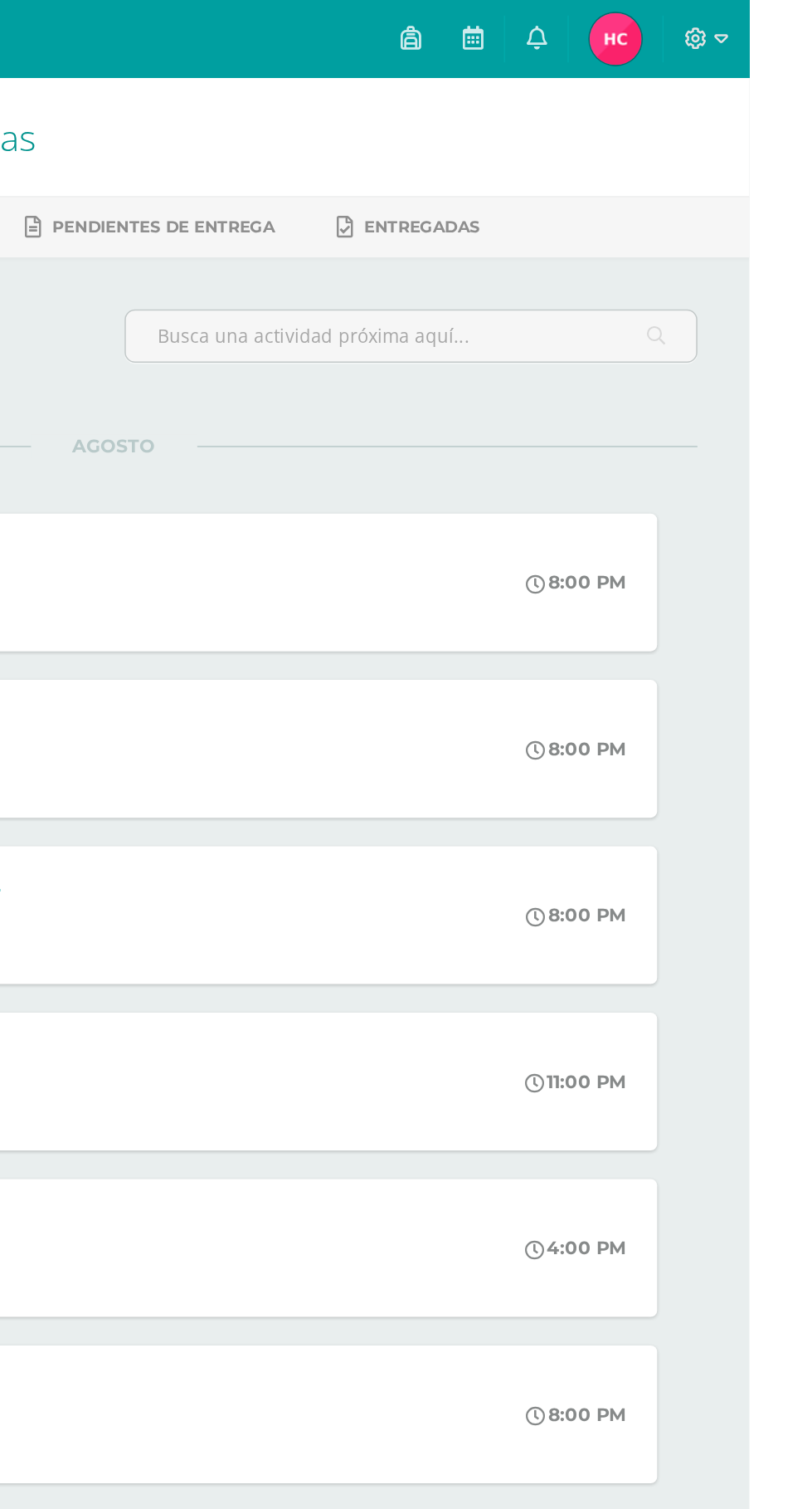
click at [696, 12] on link at bounding box center [675, 24] width 40 height 49
click at [748, 558] on div "8:00 PM" at bounding box center [710, 583] width 87 height 88
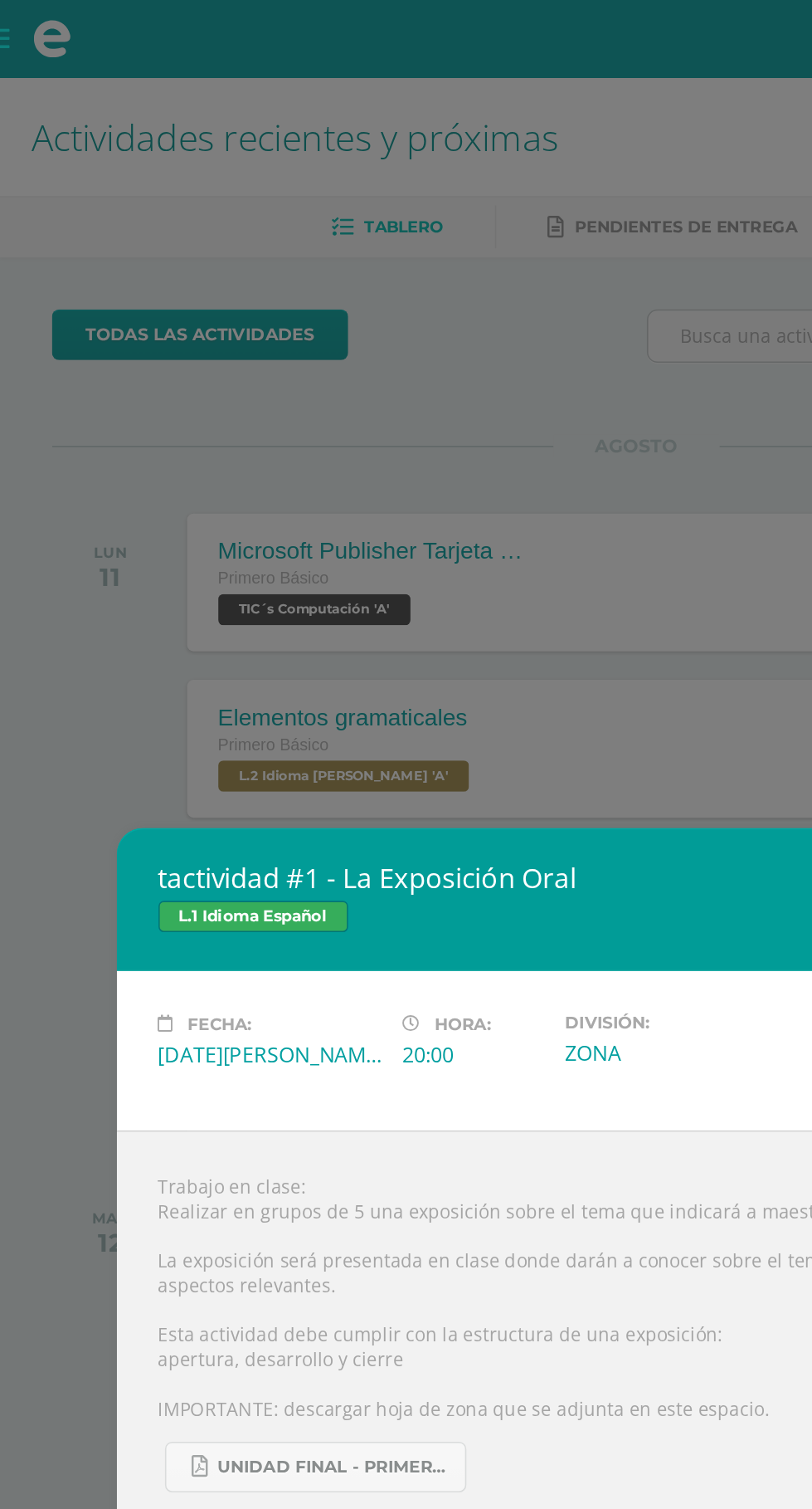
click at [61, 436] on div "tactividad #1 - La Exposición Oral L.1 Idioma Español Fecha: [DATE][PERSON_NAME…" at bounding box center [406, 754] width 812 height 1509
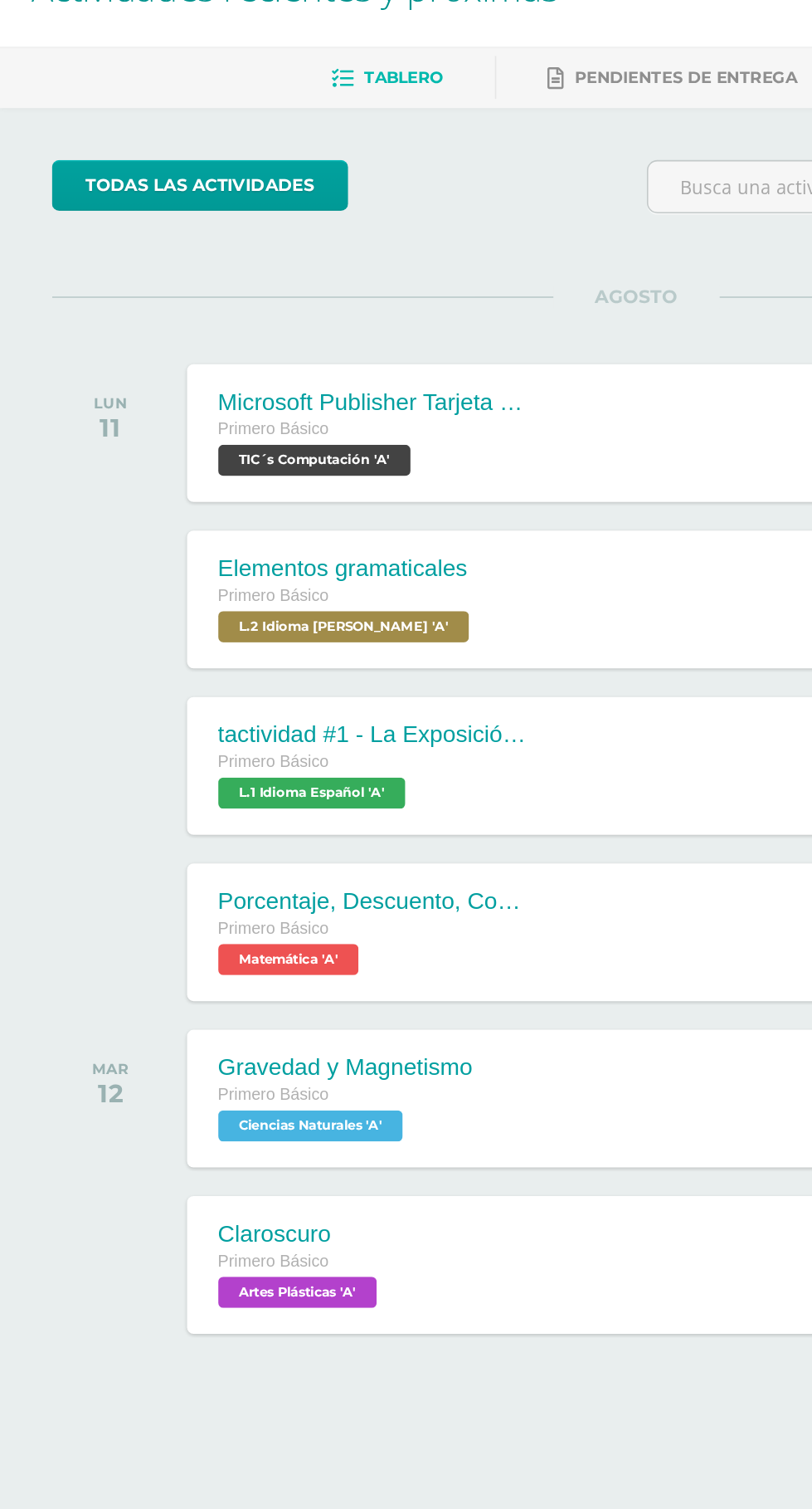
click at [385, 555] on div "tactividad #1 - La Exposición Oral Primero Básico L.1 Idioma Español 'A' 8:00 P…" at bounding box center [436, 583] width 634 height 88
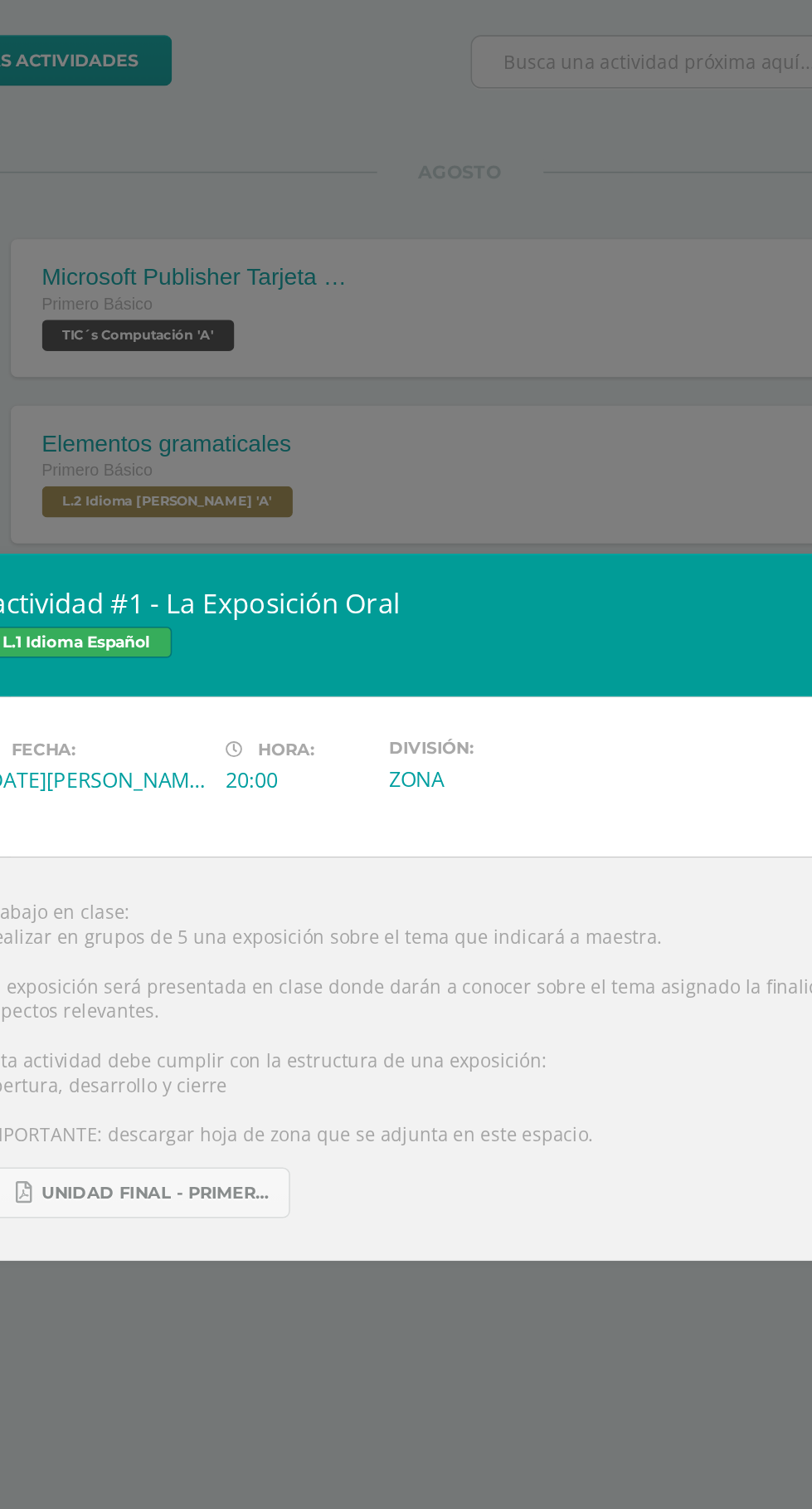
click at [435, 1087] on div "tactividad #1 - La Exposición Oral L.1 Idioma Español Fecha: [DATE][PERSON_NAME…" at bounding box center [406, 754] width 812 height 1509
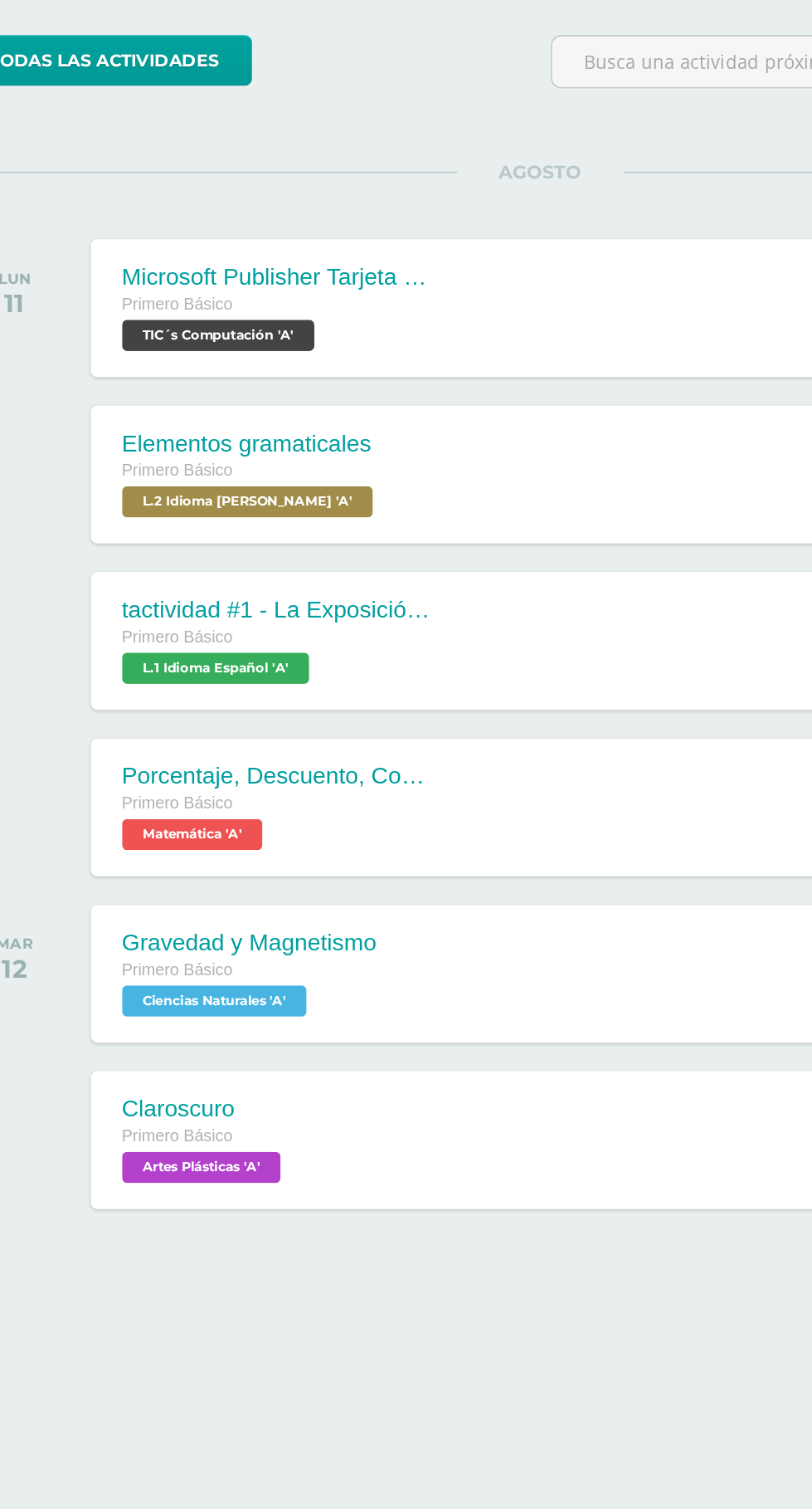
click at [401, 923] on div "Claroscuro Primero Básico Artes Plásticas 'A' 8:00 PM [GEOGRAPHIC_DATA] Artes P…" at bounding box center [436, 902] width 634 height 88
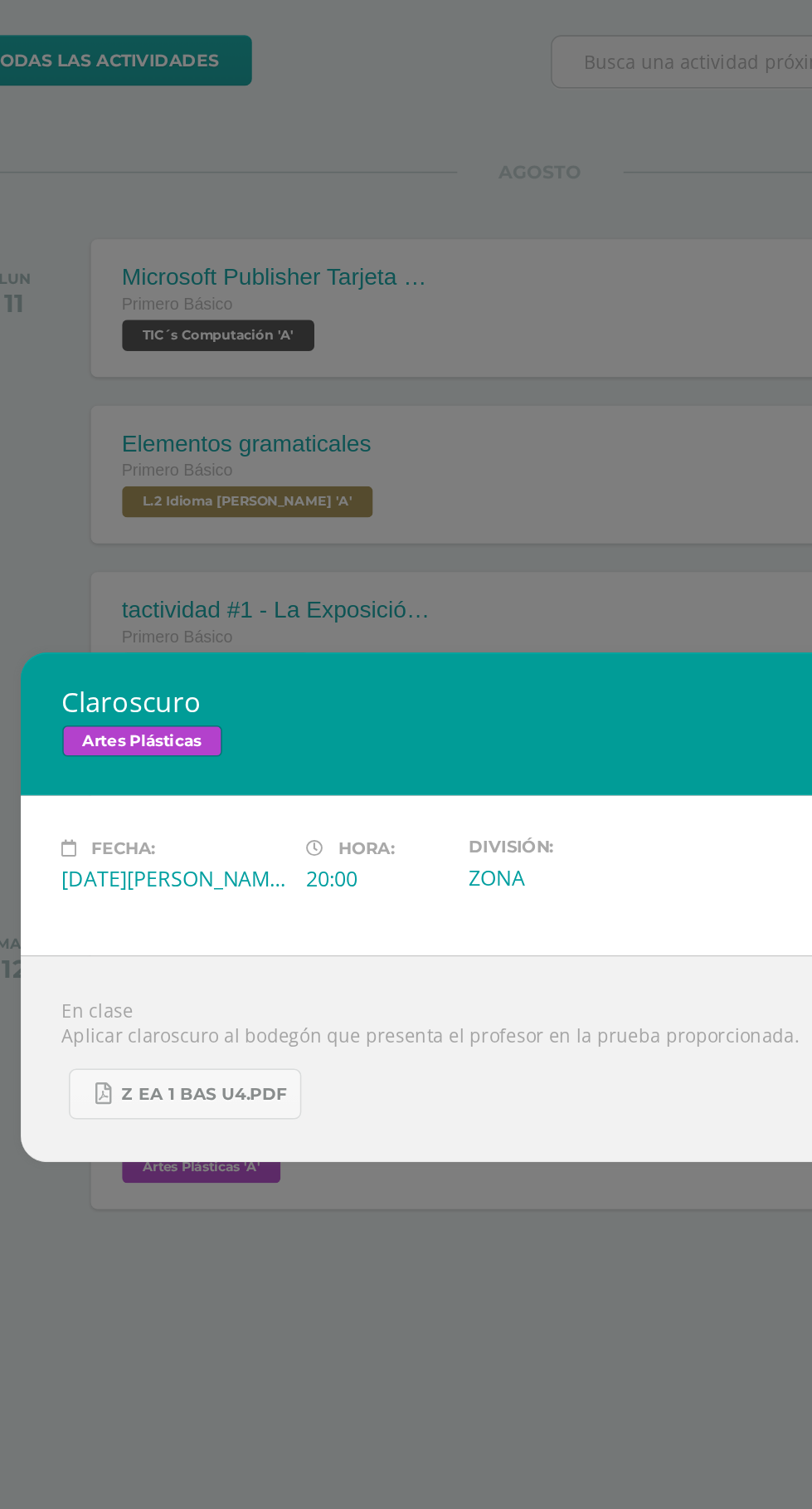
click at [381, 1046] on div "Claroscuro Artes Plásticas Fecha: [DATE][PERSON_NAME] Hora: 20:00 División: ZONA" at bounding box center [406, 754] width 812 height 1509
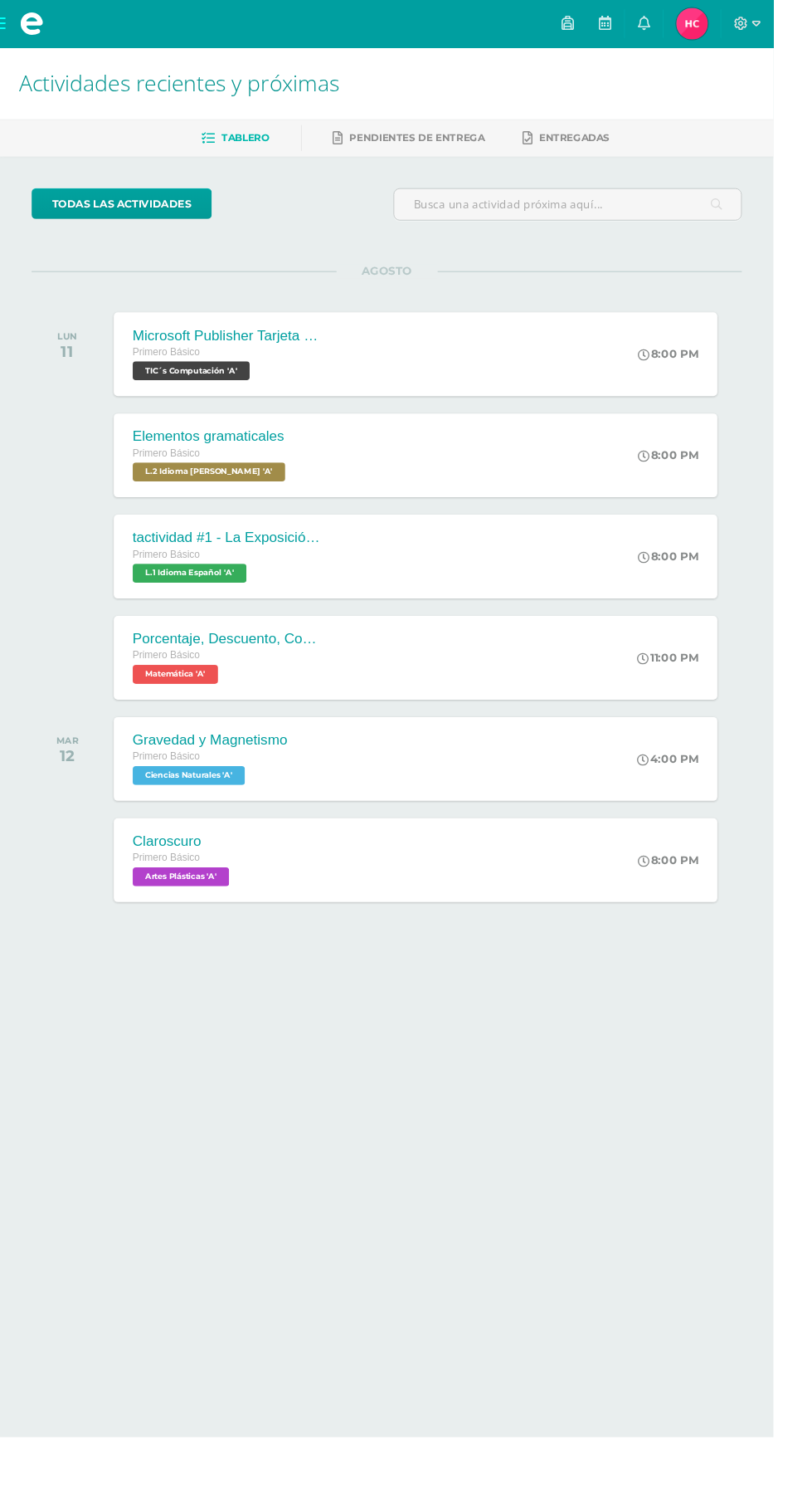
click at [642, 909] on div "Claroscuro Primero Básico Artes Plásticas 'A' 8:00 PM [GEOGRAPHIC_DATA] Artes P…" at bounding box center [436, 902] width 634 height 88
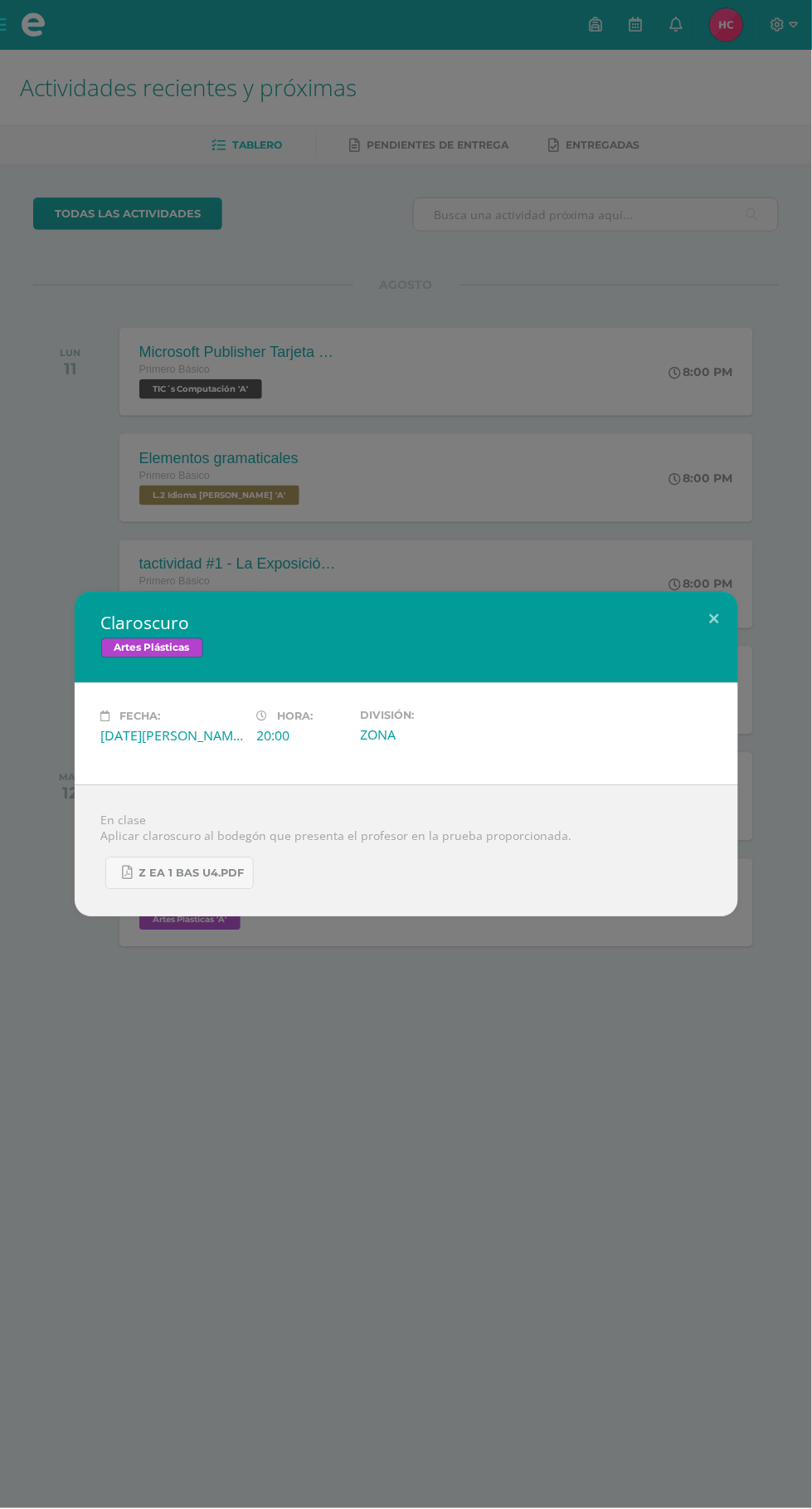
click at [513, 1341] on div "Claroscuro Artes Plásticas Fecha: [DATE][PERSON_NAME] Hora: 20:00 División: ZONA" at bounding box center [406, 754] width 812 height 1509
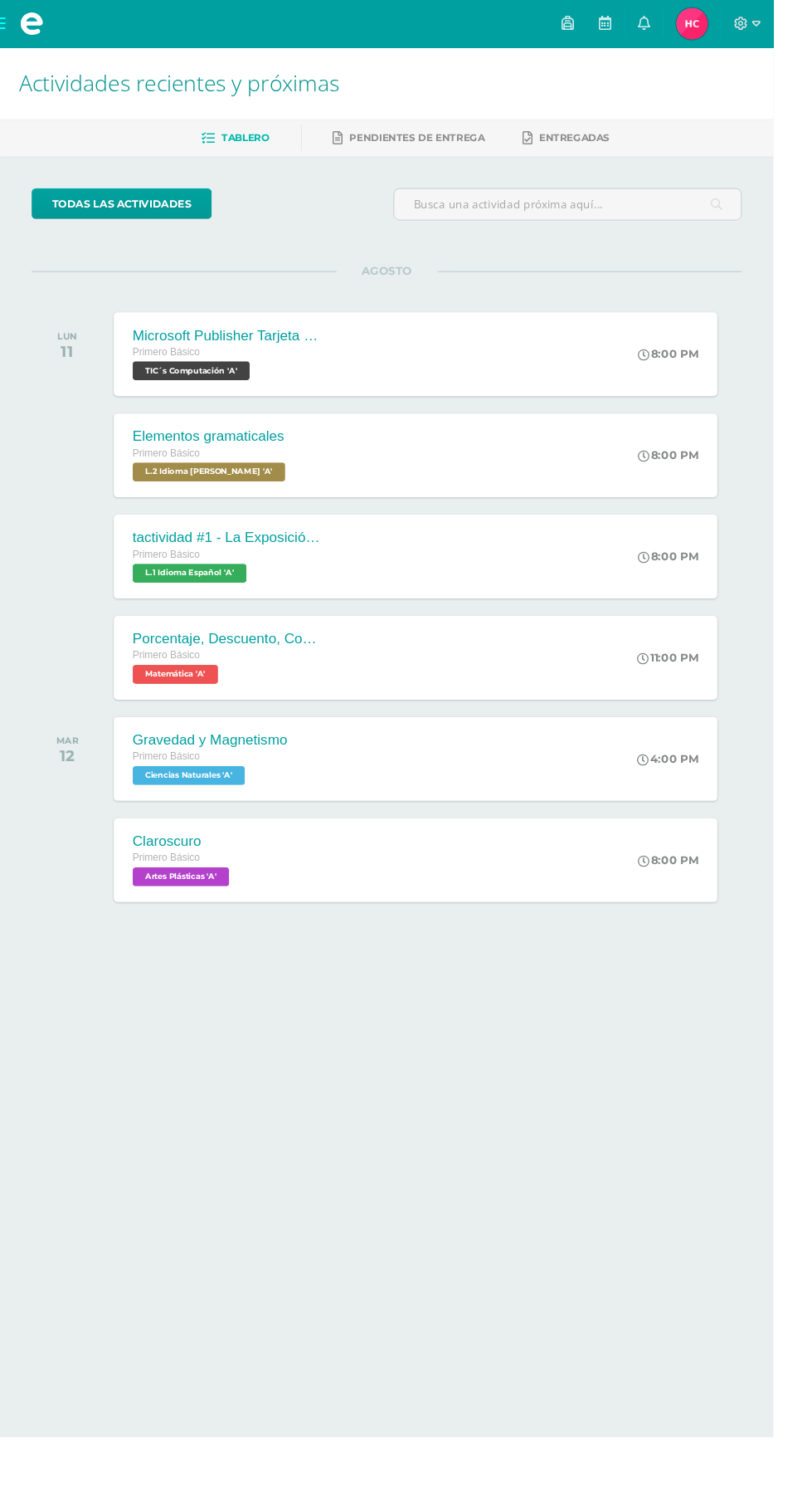
click at [430, 927] on div "Claroscuro Primero Básico Artes Plásticas 'A' 8:00 PM [GEOGRAPHIC_DATA] Artes P…" at bounding box center [436, 902] width 634 height 88
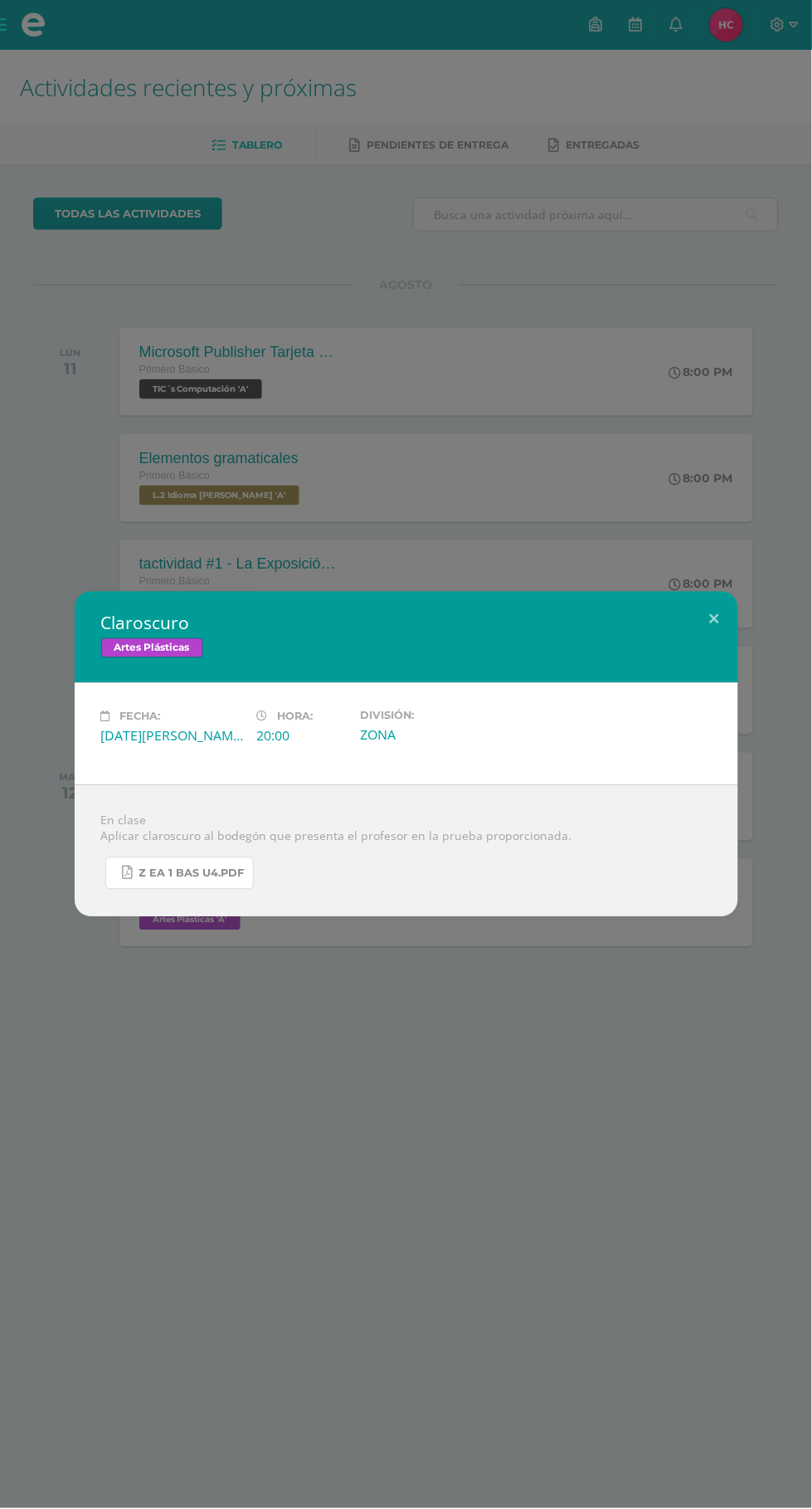
click at [217, 881] on span "Z eA 1 Bas U4.pdf" at bounding box center [192, 874] width 106 height 14
